Goal: Information Seeking & Learning: Learn about a topic

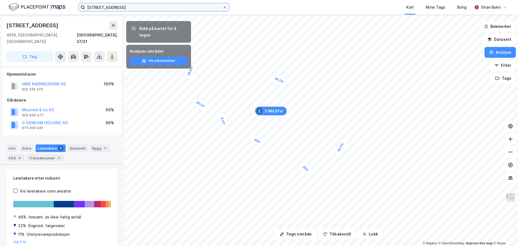
click at [173, 7] on input "[STREET_ADDRESS]" at bounding box center [154, 7] width 138 height 8
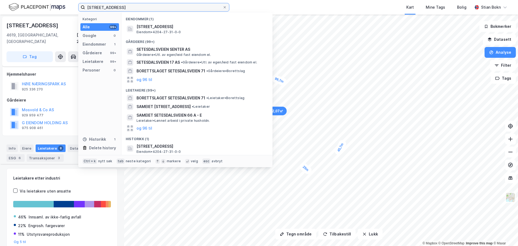
click at [173, 7] on input "[STREET_ADDRESS]" at bounding box center [154, 7] width 138 height 8
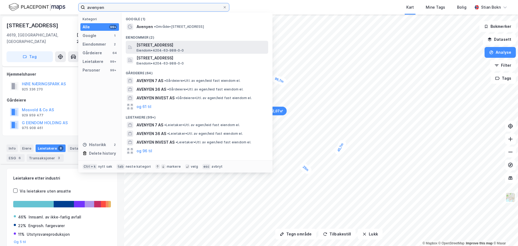
type input "avenyen"
click at [167, 48] on span "Eiendom • 4204-63-988-0-0" at bounding box center [161, 50] width 48 height 4
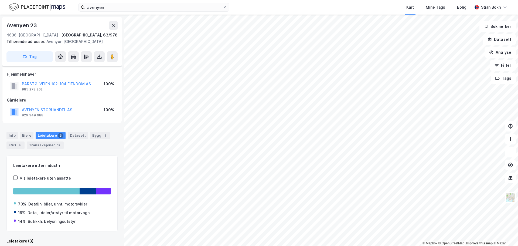
scroll to position [7, 0]
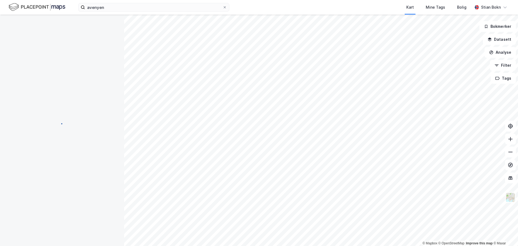
scroll to position [7, 0]
